Goal: Information Seeking & Learning: Learn about a topic

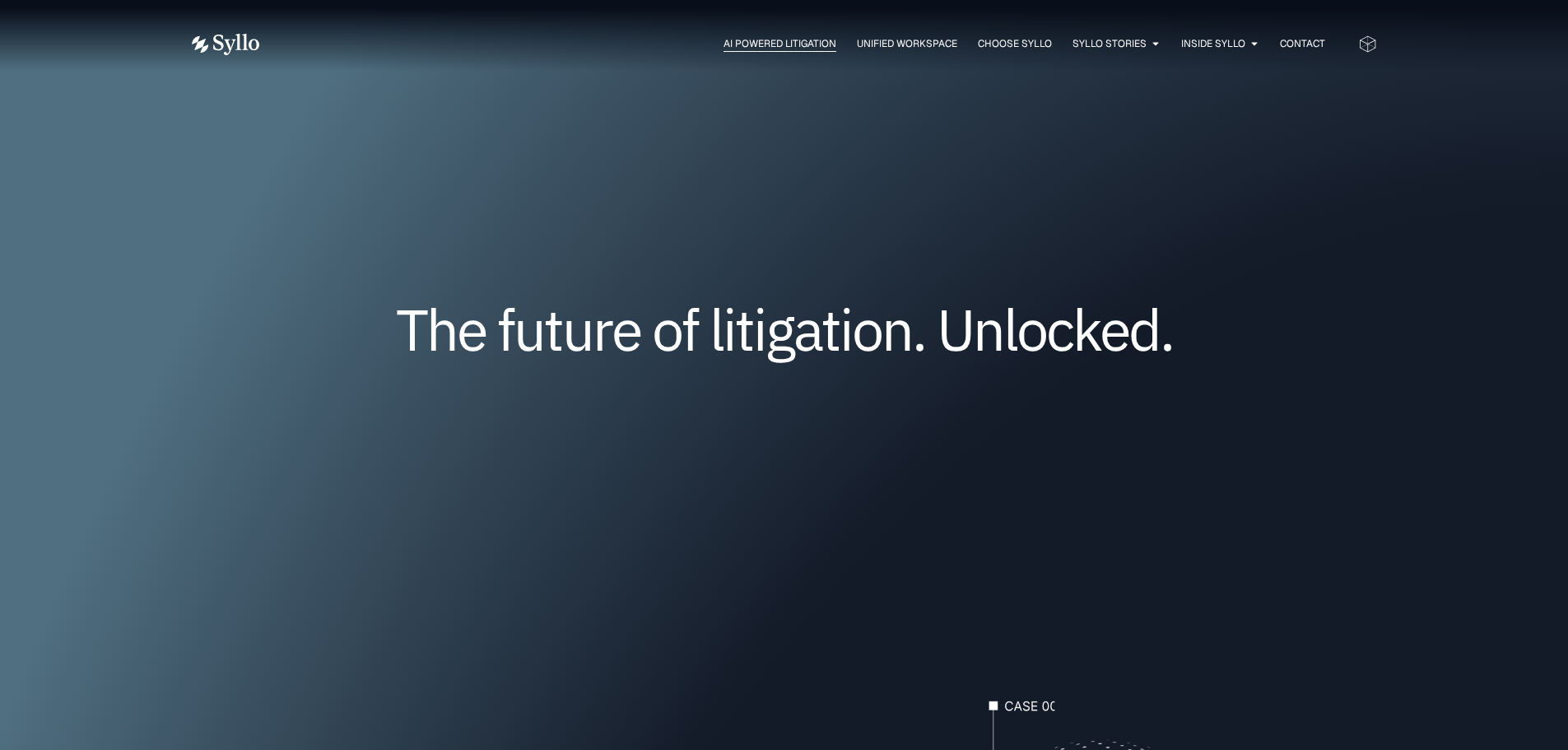
click at [769, 38] on span "AI Powered Litigation" at bounding box center [780, 43] width 113 height 15
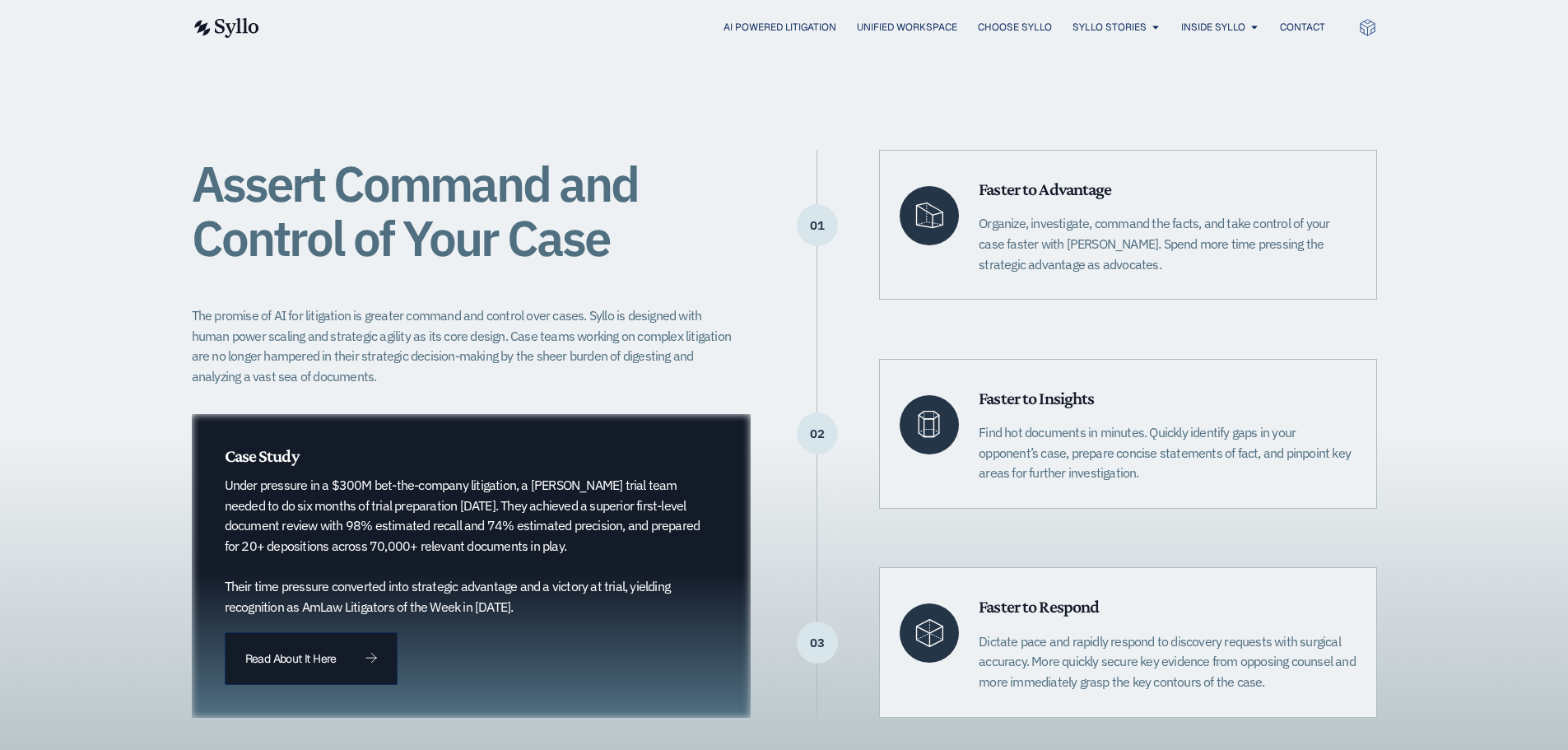
scroll to position [411, 0]
